Goal: Check status: Check status

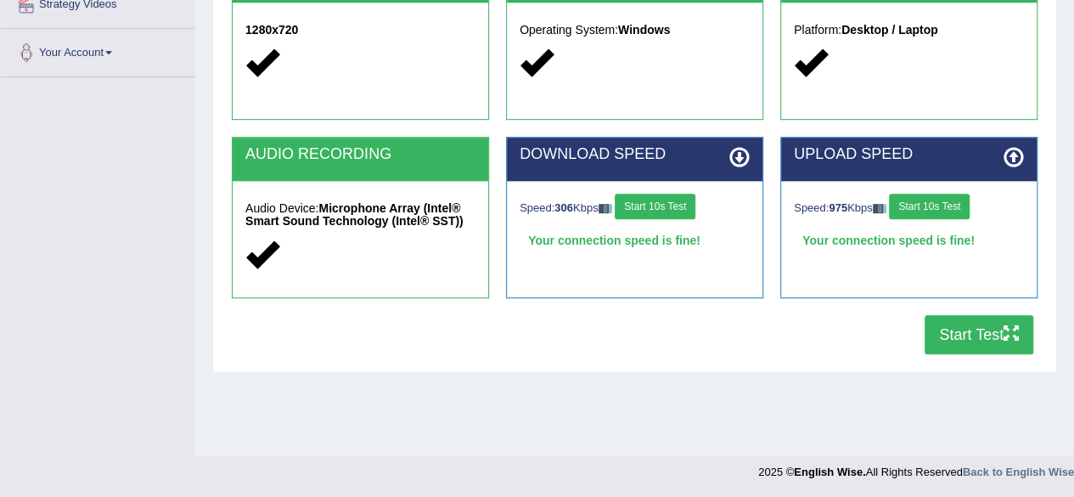
scroll to position [394, 0]
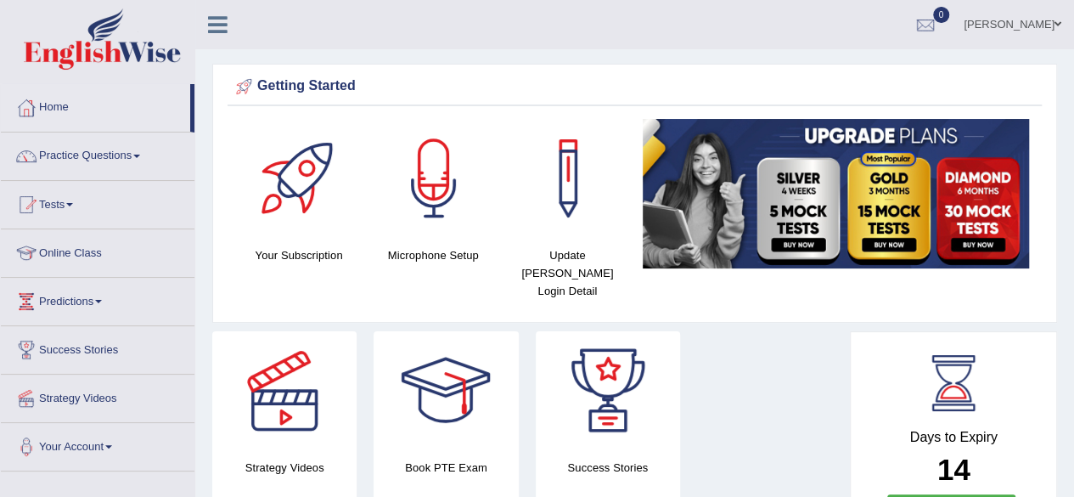
click at [73, 204] on span at bounding box center [69, 204] width 7 height 3
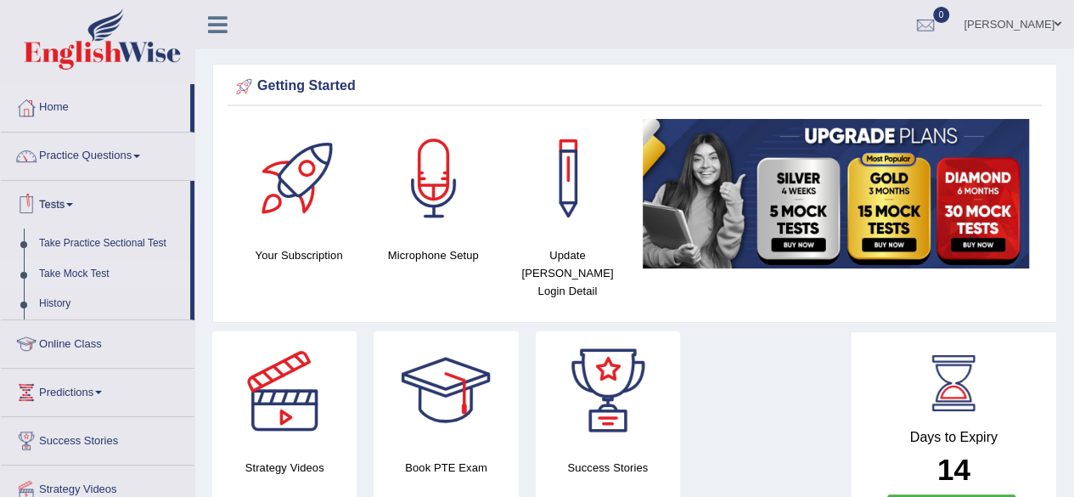
click at [69, 273] on link "Take Mock Test" at bounding box center [110, 274] width 159 height 31
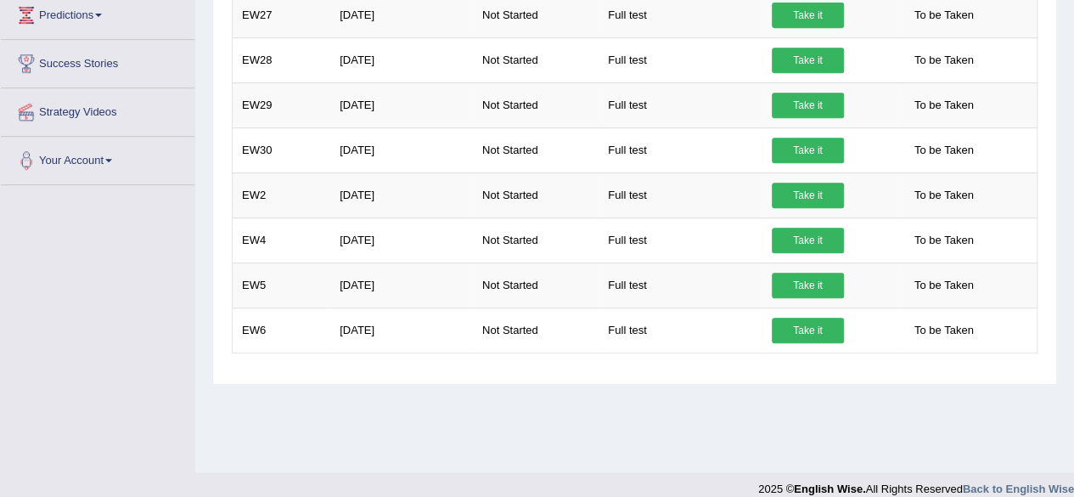
scroll to position [394, 0]
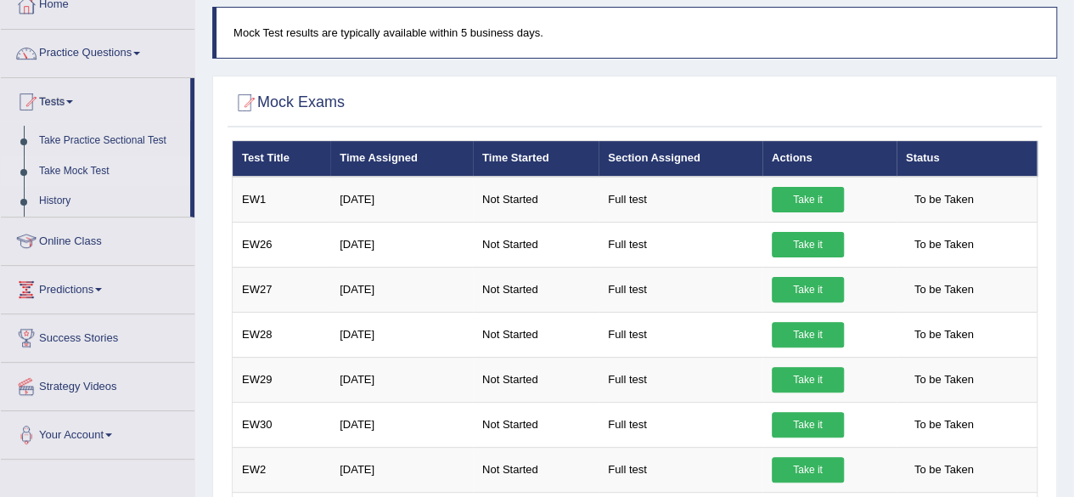
scroll to position [115, 0]
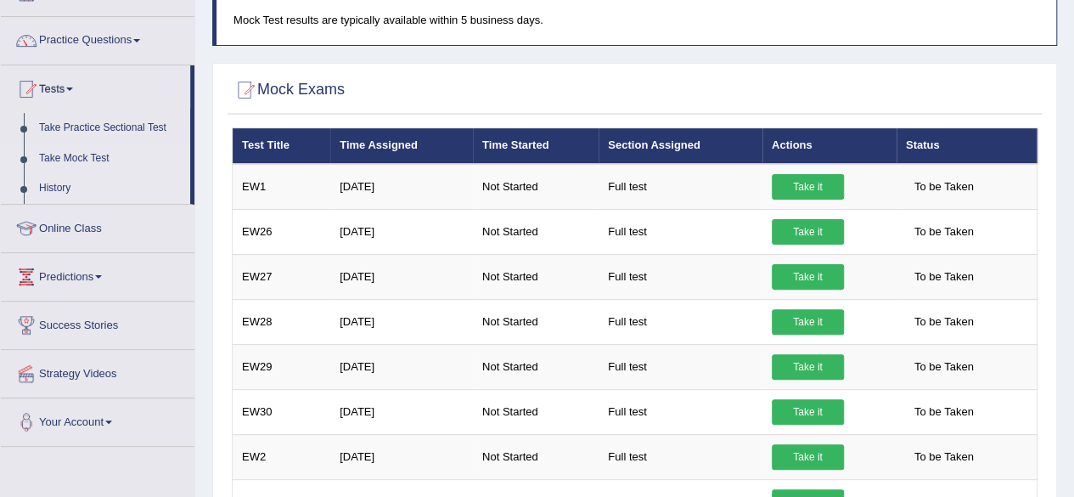
click at [57, 194] on link "History" at bounding box center [110, 188] width 159 height 31
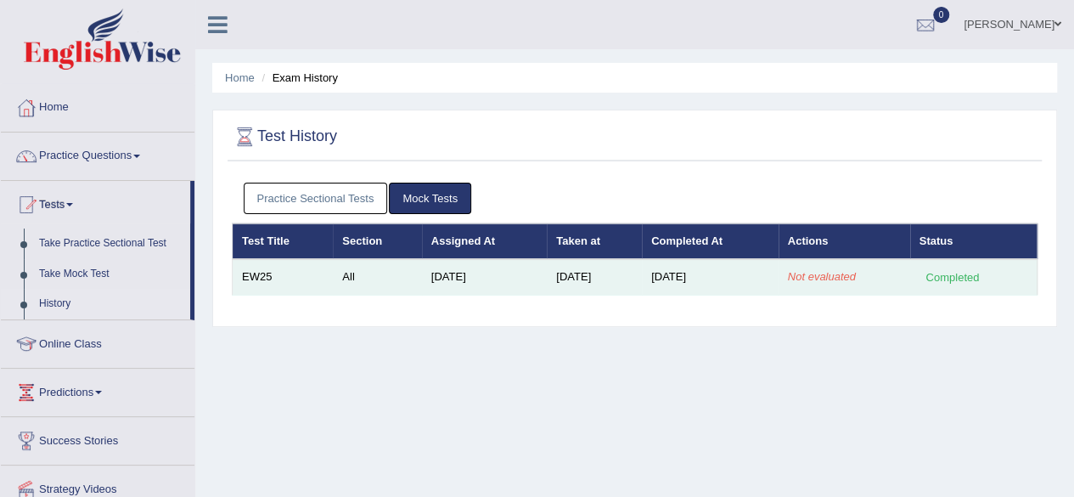
click at [807, 273] on em "Not evaluated" at bounding box center [822, 276] width 68 height 13
